Goal: Check status: Check status

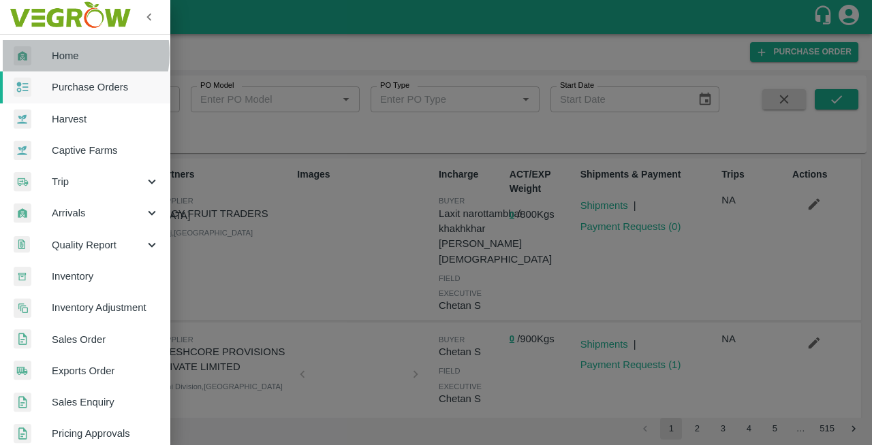
click at [59, 54] on span "Home" at bounding box center [106, 55] width 108 height 15
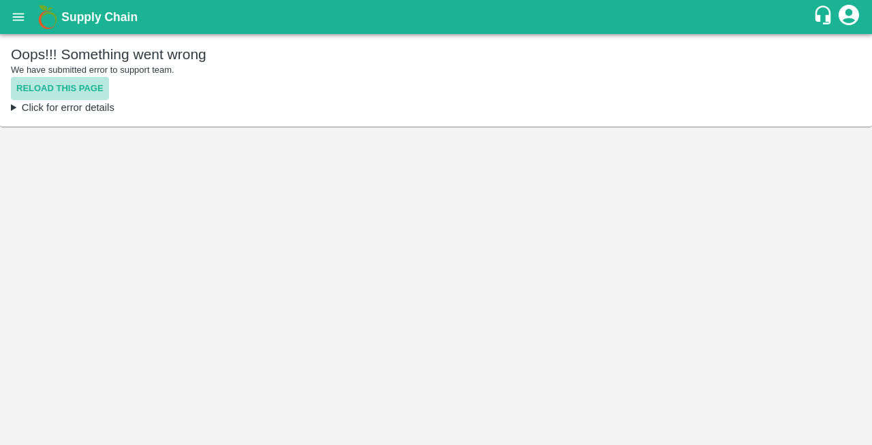
click at [38, 89] on button "Reload this page" at bounding box center [60, 89] width 98 height 24
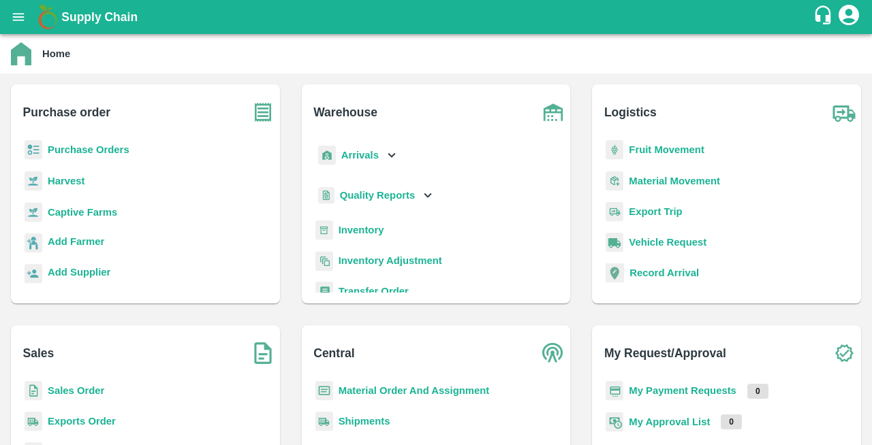
click at [78, 153] on b "Purchase Orders" at bounding box center [89, 149] width 82 height 11
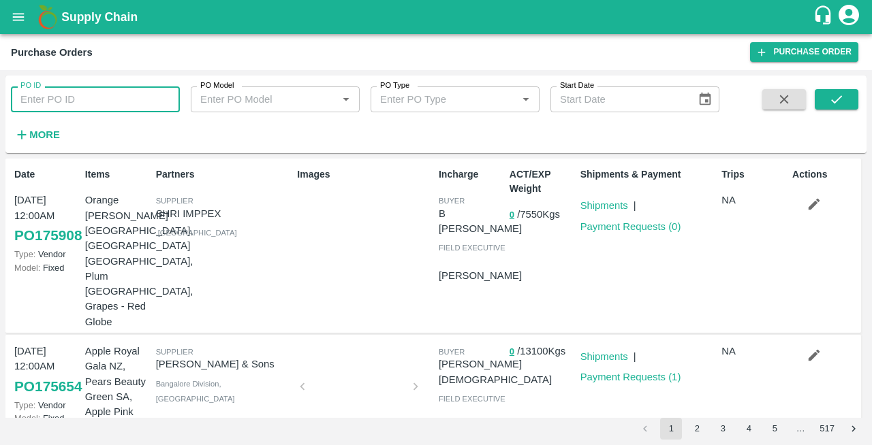
click at [77, 93] on input "PO ID" at bounding box center [95, 99] width 169 height 26
type input "169701"
click at [832, 97] on icon "submit" at bounding box center [836, 99] width 15 height 15
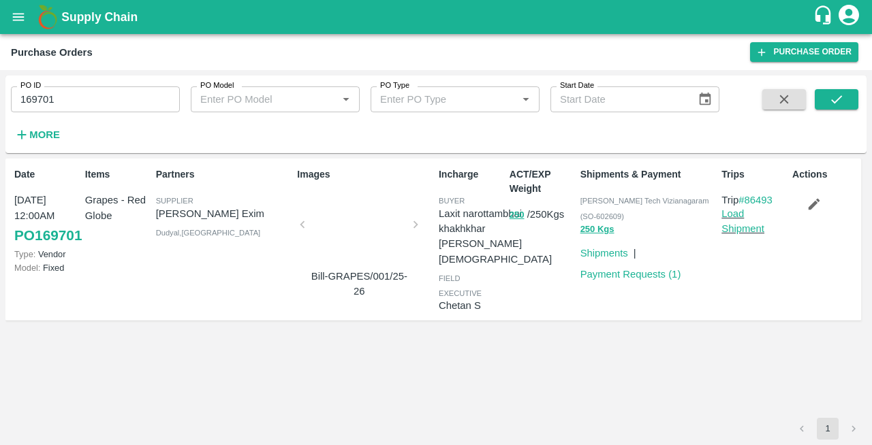
click at [363, 229] on div at bounding box center [359, 229] width 102 height 72
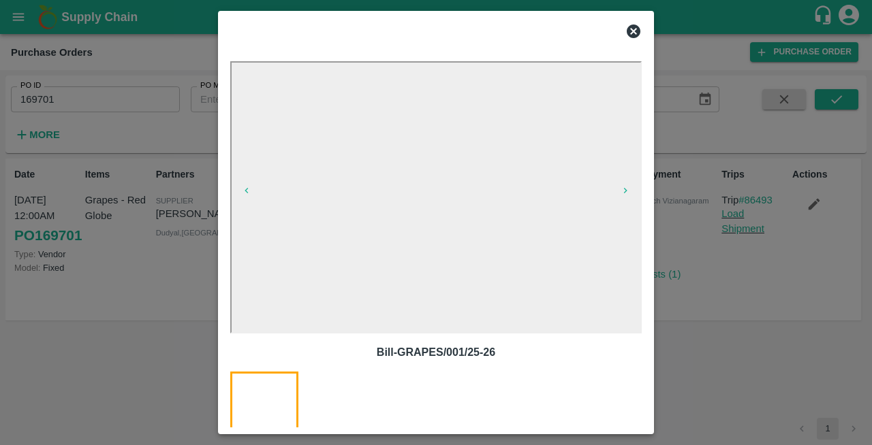
click at [633, 30] on icon at bounding box center [633, 32] width 14 height 14
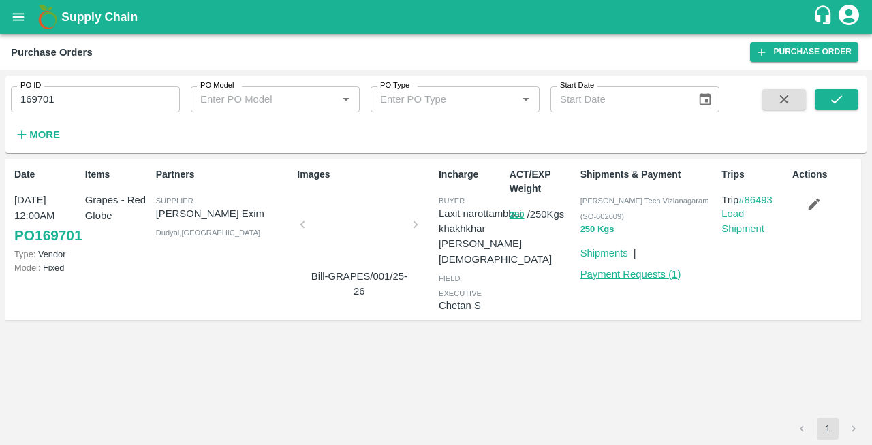
click at [644, 272] on link "Payment Requests ( 1 )" at bounding box center [630, 274] width 101 height 11
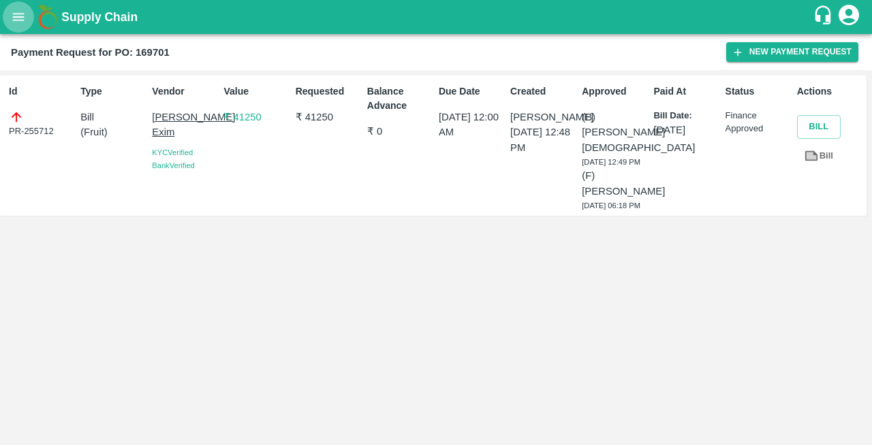
click at [17, 20] on icon "open drawer" at bounding box center [19, 16] width 12 height 7
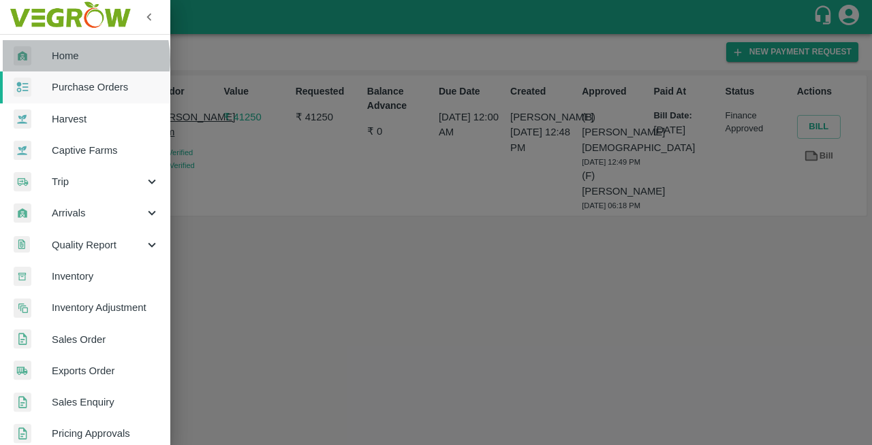
click at [65, 60] on span "Home" at bounding box center [106, 55] width 108 height 15
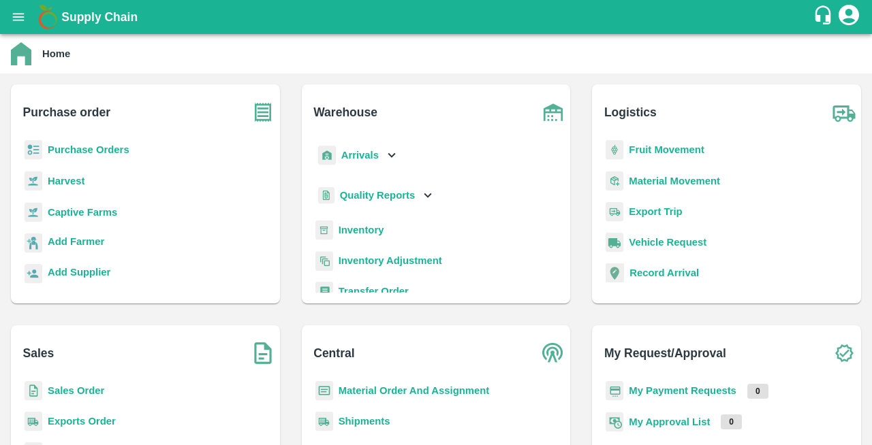
click at [76, 155] on b "Purchase Orders" at bounding box center [89, 149] width 82 height 11
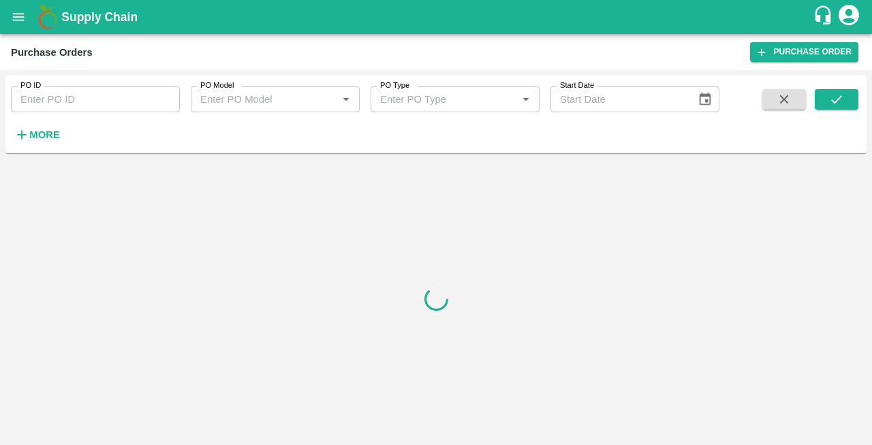
click at [101, 97] on input "PO ID" at bounding box center [95, 99] width 169 height 26
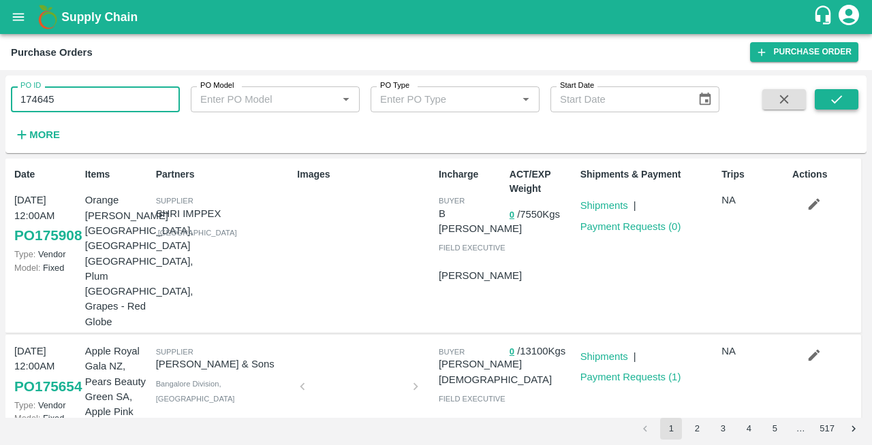
type input "174645"
click at [835, 104] on icon "submit" at bounding box center [836, 99] width 15 height 15
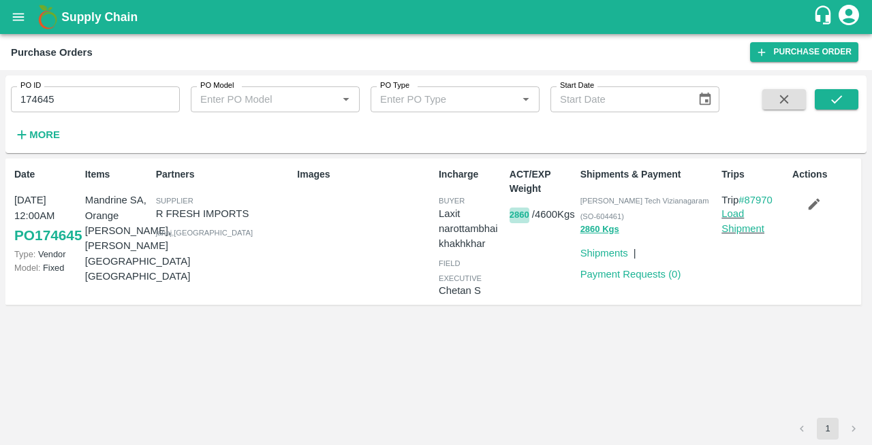
click at [526, 214] on button "2860" at bounding box center [519, 216] width 20 height 16
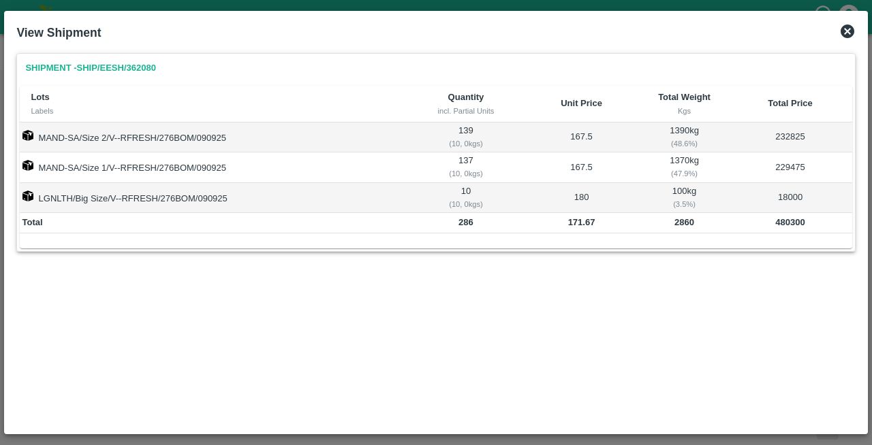
click at [849, 33] on icon at bounding box center [847, 32] width 14 height 14
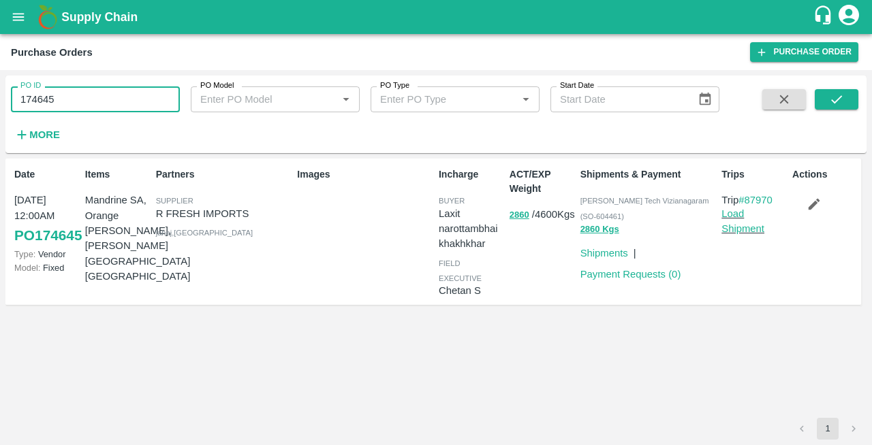
click at [89, 103] on input "174645" at bounding box center [95, 99] width 169 height 26
type input "1"
type input "162627"
click at [837, 97] on icon "submit" at bounding box center [836, 99] width 15 height 15
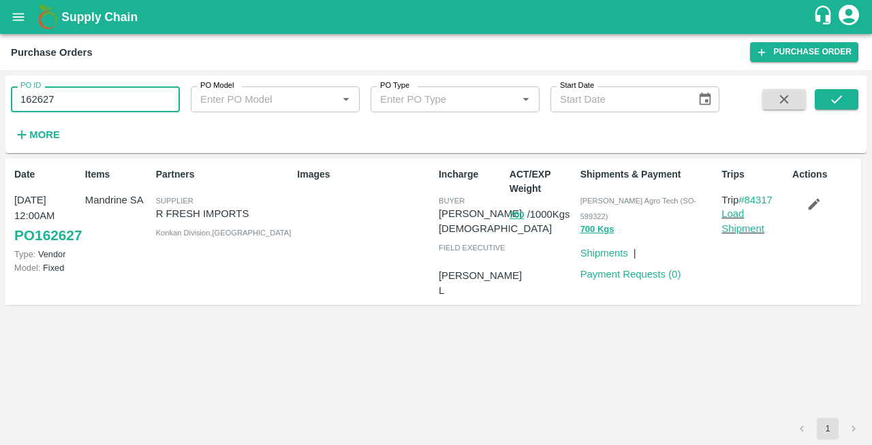
click at [86, 90] on input "162627" at bounding box center [95, 99] width 169 height 26
click at [834, 103] on icon "submit" at bounding box center [836, 99] width 11 height 8
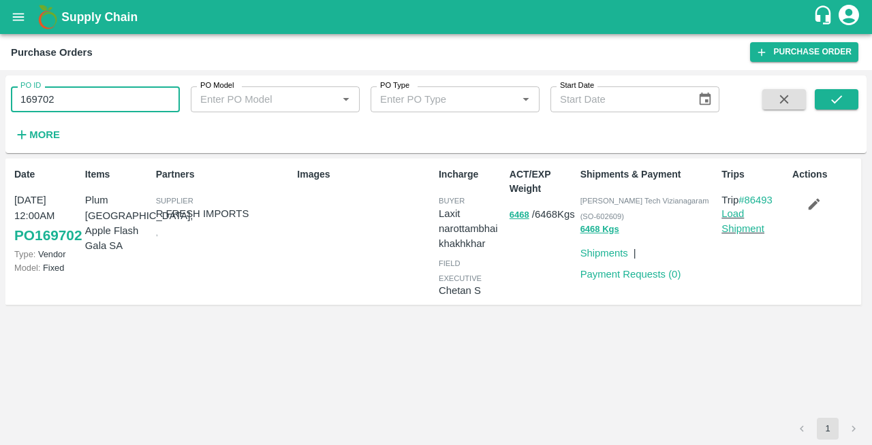
click at [93, 107] on input "169702" at bounding box center [95, 99] width 169 height 26
click at [837, 101] on icon "submit" at bounding box center [836, 99] width 15 height 15
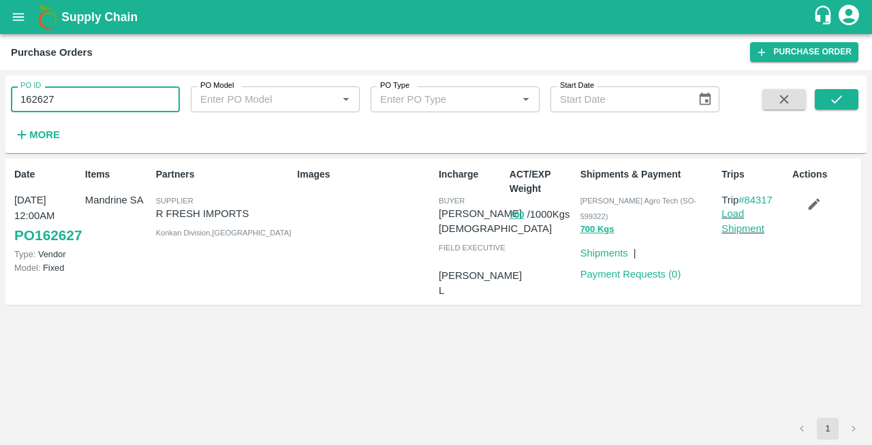
click at [83, 104] on input "162627" at bounding box center [95, 99] width 169 height 26
type input "1"
click at [820, 101] on button "submit" at bounding box center [836, 99] width 44 height 20
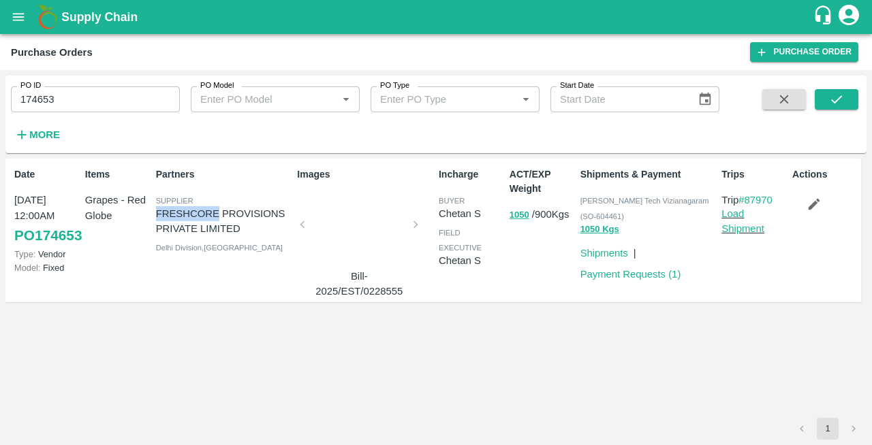
drag, startPoint x: 157, startPoint y: 211, endPoint x: 219, endPoint y: 212, distance: 62.0
click at [219, 212] on p "FRESHCORE PROVISIONS PRIVATE LIMITED" at bounding box center [224, 221] width 136 height 31
copy p "FRESHCORE"
click at [342, 223] on div at bounding box center [359, 229] width 102 height 72
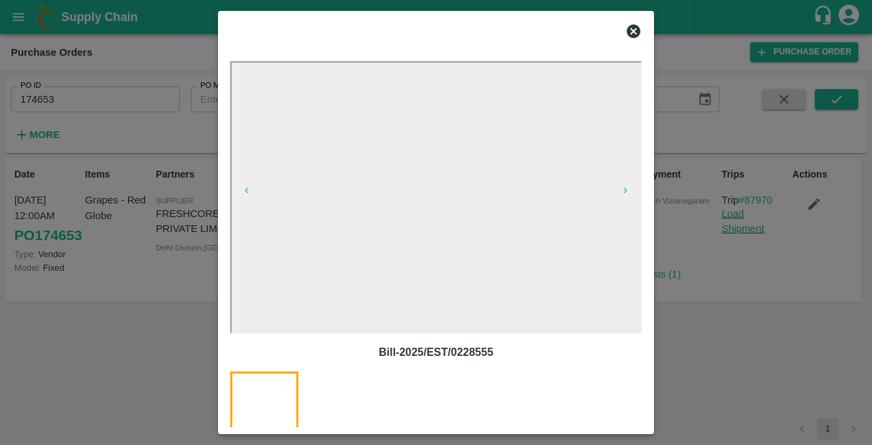
click at [633, 31] on icon at bounding box center [633, 31] width 16 height 16
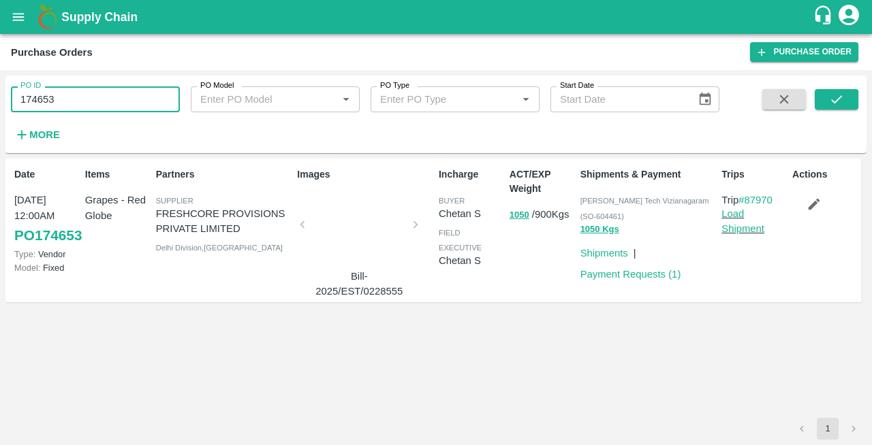
click at [80, 103] on input "174653" at bounding box center [95, 99] width 169 height 26
type input "174649"
click at [846, 96] on button "submit" at bounding box center [836, 99] width 44 height 20
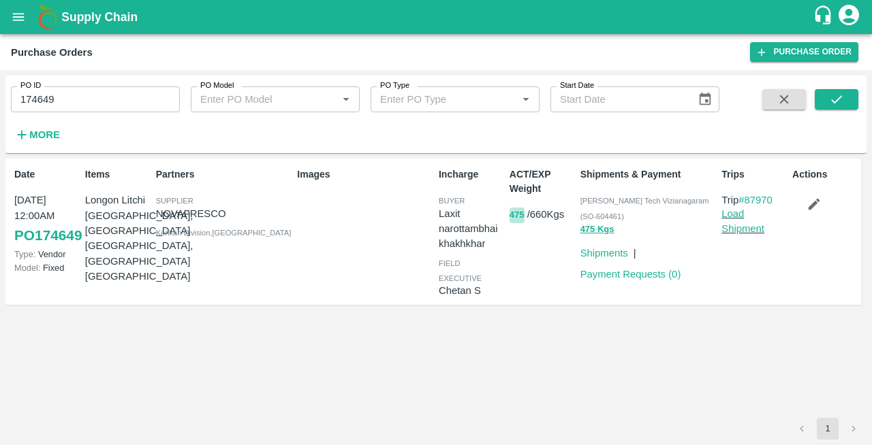
click at [513, 215] on button "475" at bounding box center [516, 216] width 15 height 16
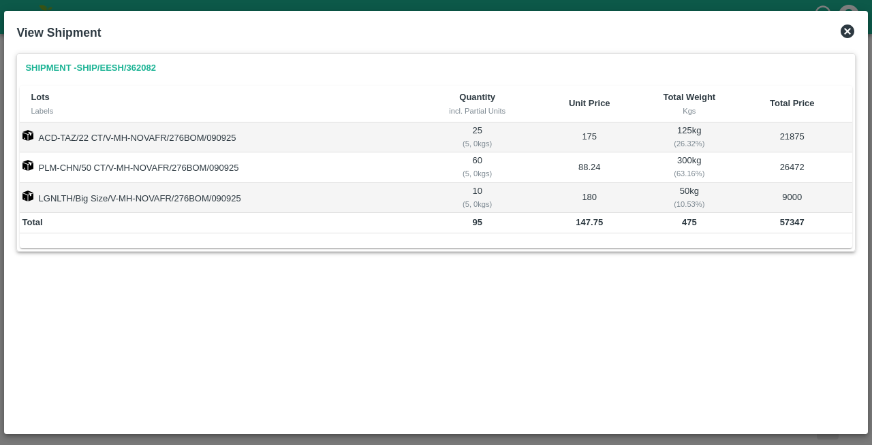
click at [848, 35] on icon at bounding box center [847, 32] width 14 height 14
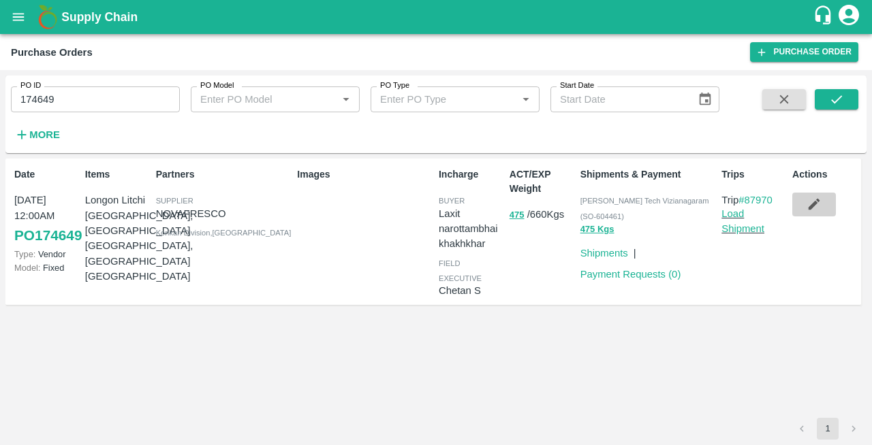
click at [813, 208] on icon "button" at bounding box center [813, 204] width 15 height 15
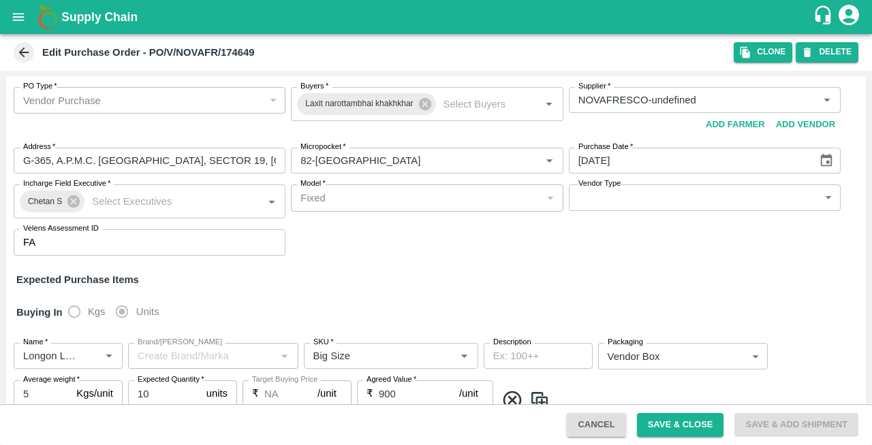
click at [29, 52] on icon at bounding box center [24, 53] width 10 height 10
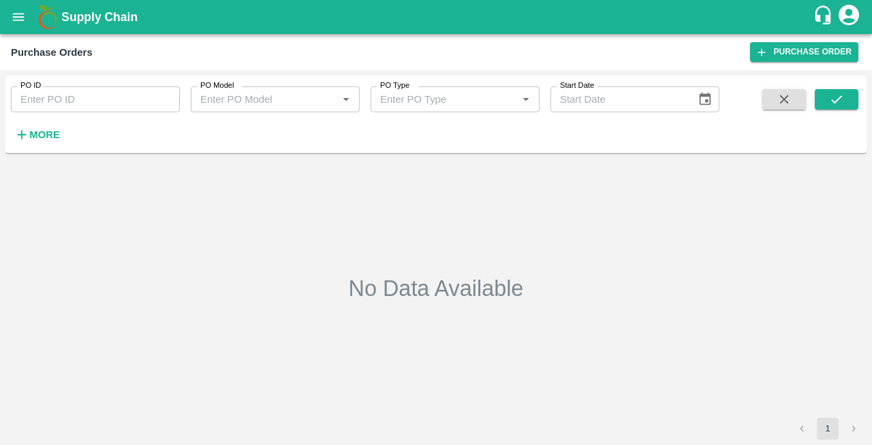
type input "174649"
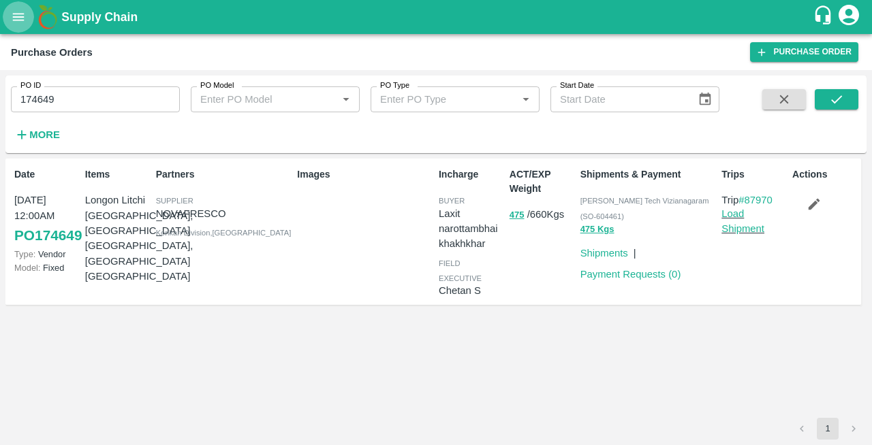
click at [18, 16] on icon "open drawer" at bounding box center [18, 17] width 15 height 15
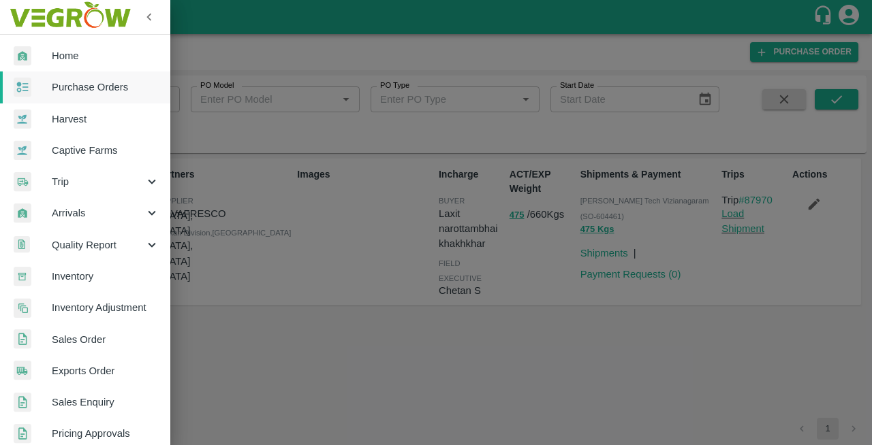
click at [61, 57] on span "Home" at bounding box center [106, 55] width 108 height 15
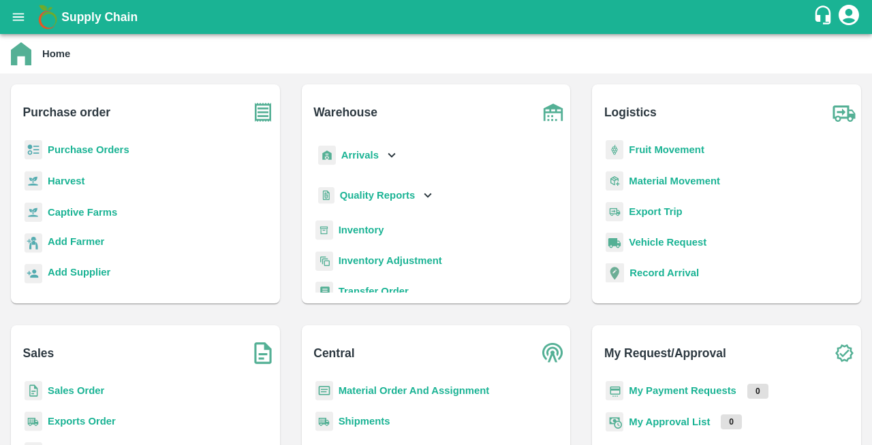
click at [80, 146] on b "Purchase Orders" at bounding box center [89, 149] width 82 height 11
